Goal: Task Accomplishment & Management: Use online tool/utility

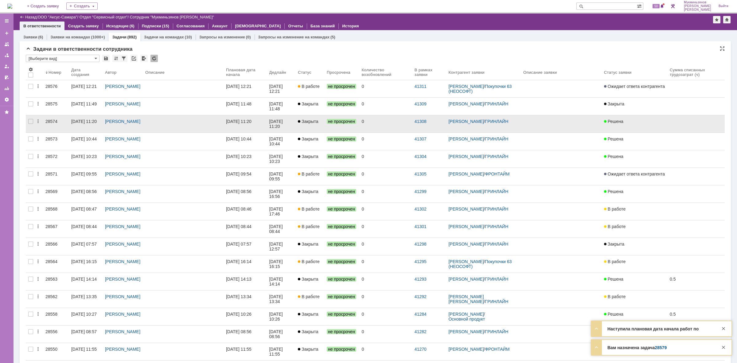
scroll to position [0, 0]
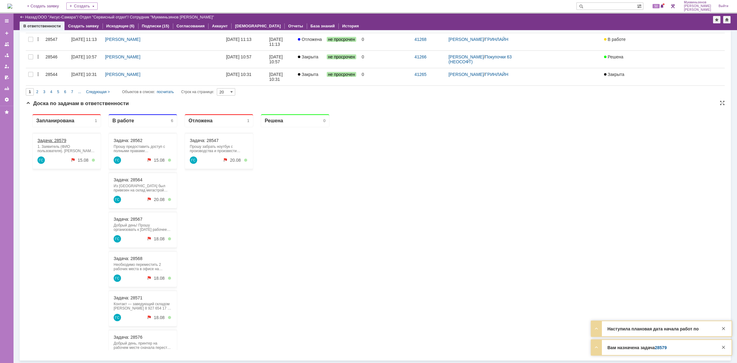
click at [57, 140] on link "Задача: 28579" at bounding box center [51, 140] width 29 height 5
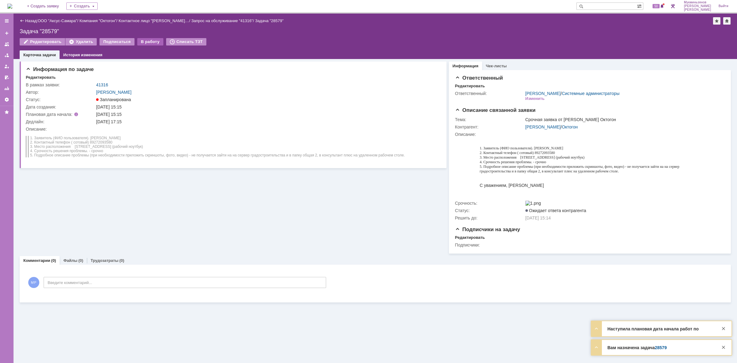
click at [154, 42] on div "В работу" at bounding box center [150, 41] width 26 height 7
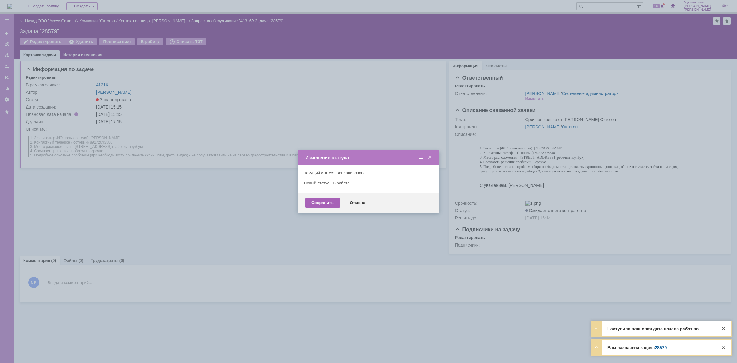
click at [312, 203] on div "Сохранить" at bounding box center [322, 203] width 35 height 10
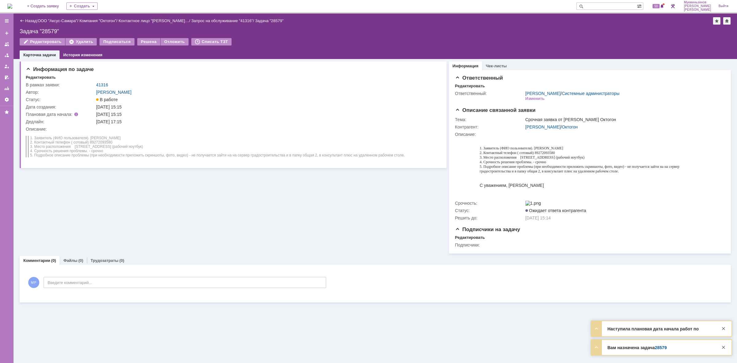
click at [12, 6] on img at bounding box center [9, 6] width 5 height 5
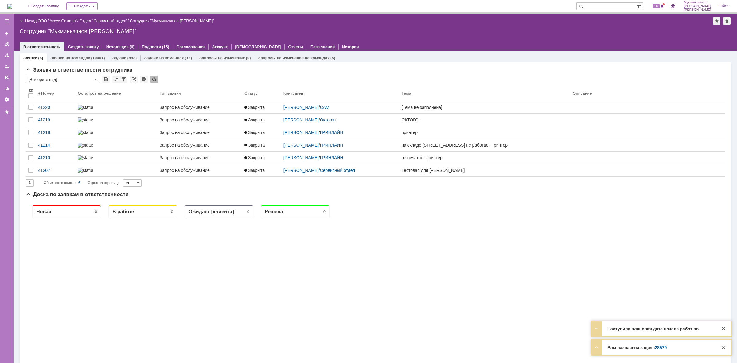
click at [115, 58] on link "Задачи" at bounding box center [119, 58] width 14 height 5
